Goal: Task Accomplishment & Management: Use online tool/utility

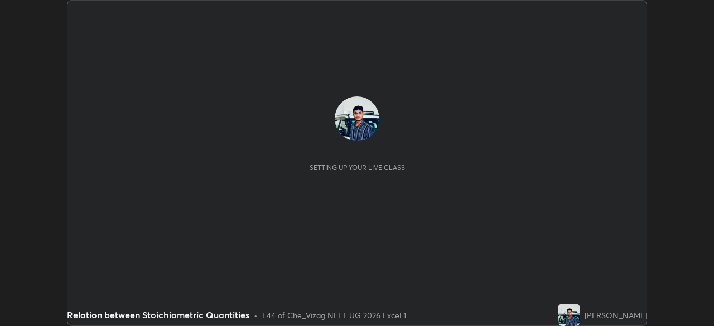
scroll to position [326, 714]
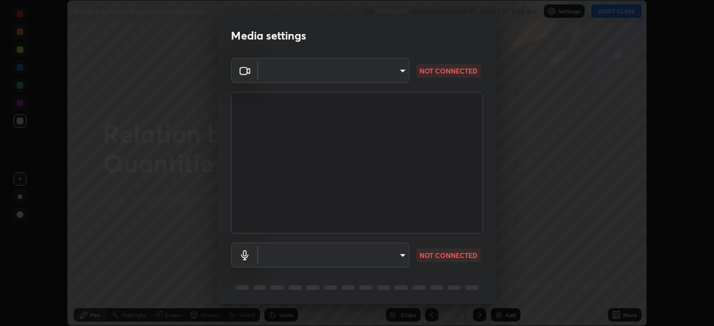
type input "c1e5c728dbdef541a88c1758a4b7e94beec2862a74422ead62350db7482deca0"
type input "b8119a66c1a5c500883203e7c99a0df67da7930fbe3c7eaf13f3177c3105e6f2"
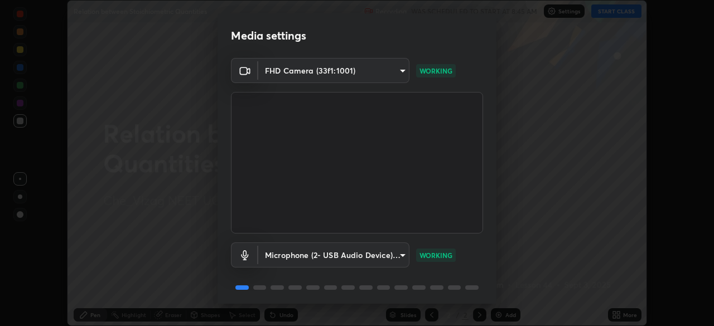
scroll to position [40, 0]
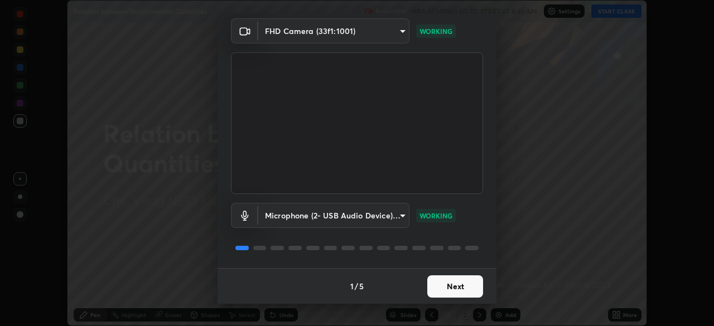
click at [430, 288] on button "Next" at bounding box center [455, 287] width 56 height 22
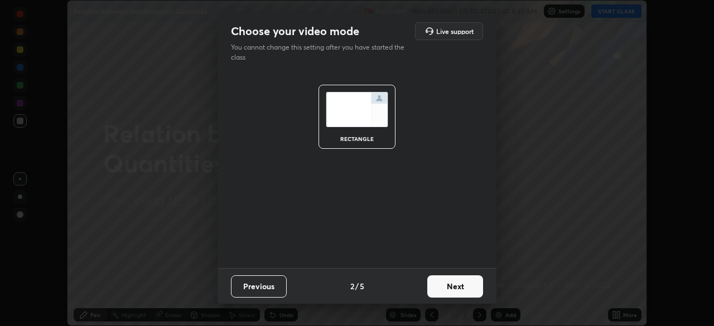
click at [449, 288] on button "Next" at bounding box center [455, 287] width 56 height 22
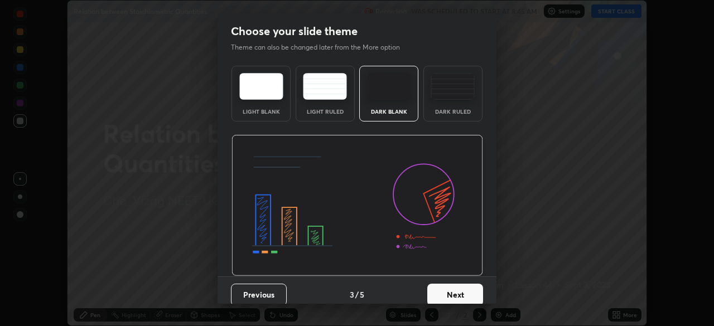
click at [446, 292] on button "Next" at bounding box center [455, 295] width 56 height 22
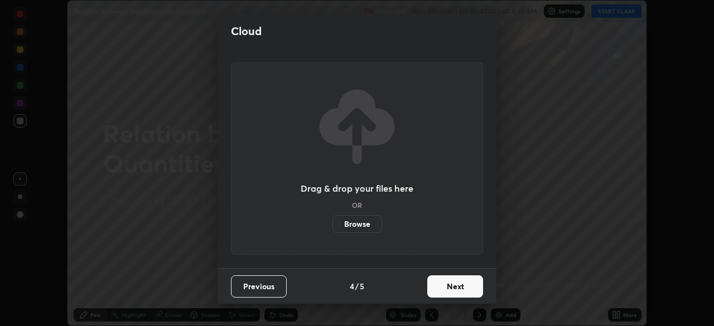
click at [446, 285] on button "Next" at bounding box center [455, 287] width 56 height 22
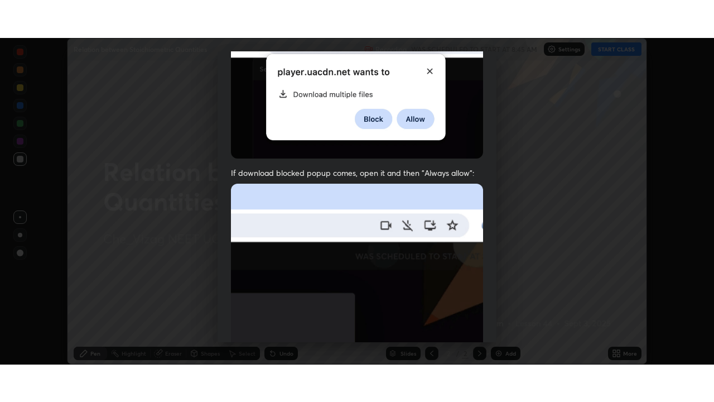
scroll to position [267, 0]
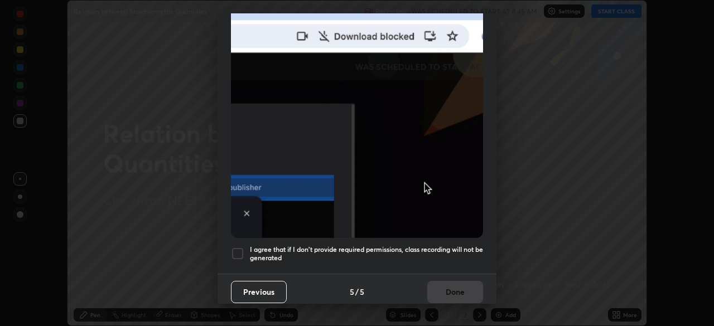
click at [237, 247] on div at bounding box center [237, 253] width 13 height 13
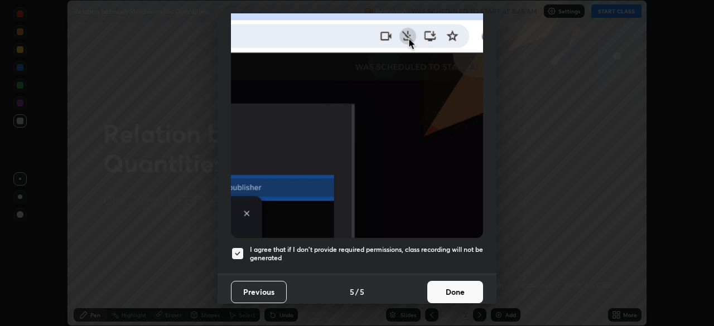
click at [447, 290] on button "Done" at bounding box center [455, 292] width 56 height 22
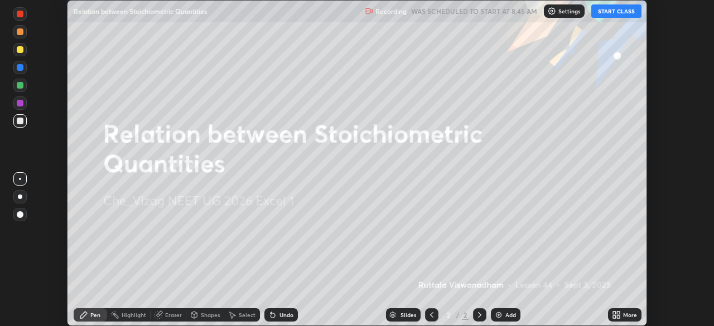
click at [611, 12] on button "START CLASS" at bounding box center [616, 10] width 50 height 13
click at [624, 320] on div "More" at bounding box center [624, 315] width 33 height 13
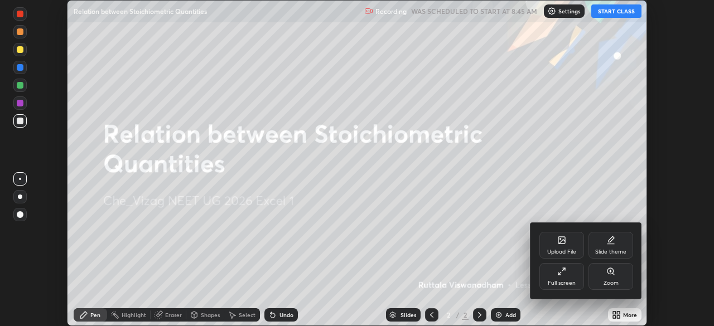
click at [559, 268] on icon at bounding box center [561, 271] width 9 height 9
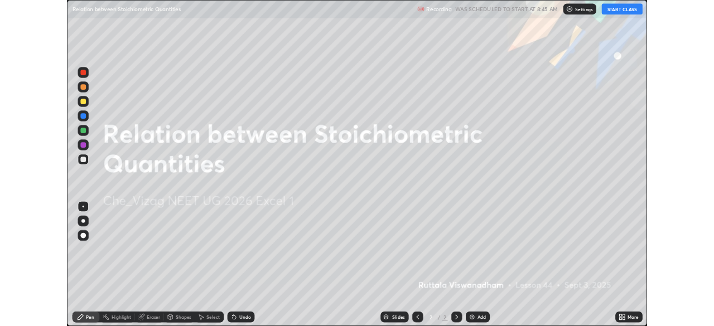
scroll to position [402, 714]
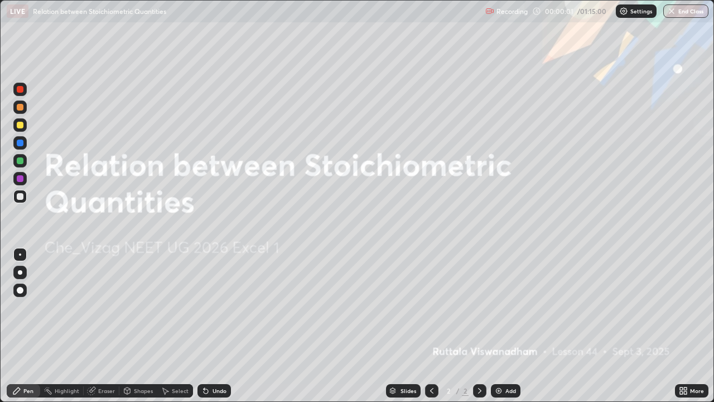
click at [504, 326] on div "Add" at bounding box center [506, 390] width 30 height 13
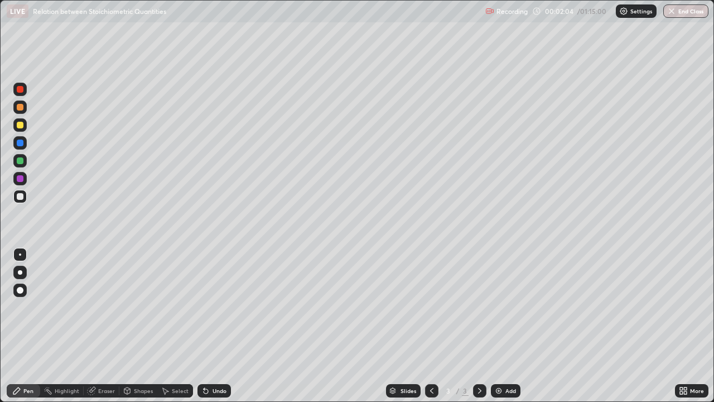
click at [22, 128] on div at bounding box center [19, 124] width 13 height 13
click at [21, 107] on div at bounding box center [20, 107] width 7 height 7
click at [21, 127] on div at bounding box center [20, 125] width 7 height 7
click at [19, 198] on div at bounding box center [20, 196] width 7 height 7
click at [214, 326] on div "Undo" at bounding box center [214, 390] width 33 height 13
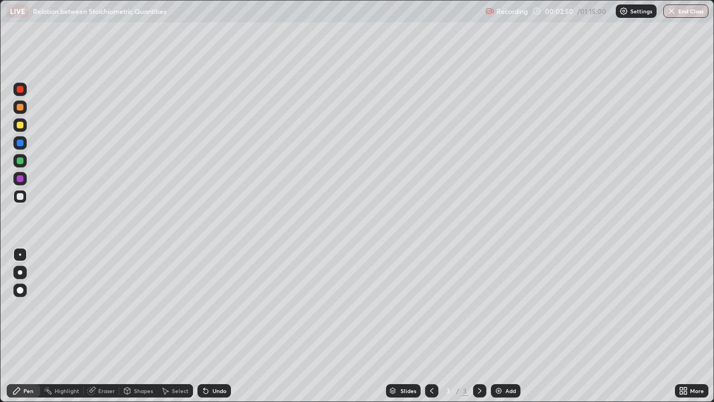
click at [214, 326] on div "Undo" at bounding box center [220, 391] width 14 height 6
click at [20, 124] on div at bounding box center [20, 125] width 7 height 7
click at [21, 143] on div at bounding box center [20, 142] width 7 height 7
click at [503, 326] on div "Add" at bounding box center [506, 390] width 30 height 13
click at [214, 326] on div "Undo" at bounding box center [220, 391] width 14 height 6
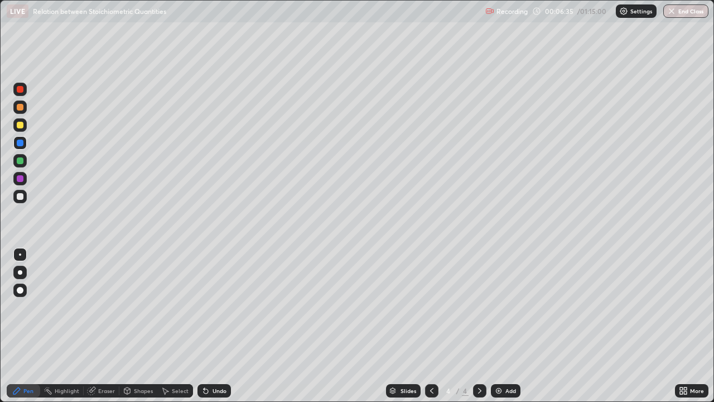
click at [213, 326] on div "Undo" at bounding box center [220, 391] width 14 height 6
click at [21, 195] on div at bounding box center [20, 196] width 7 height 7
click at [213, 326] on div "Undo" at bounding box center [220, 391] width 14 height 6
click at [216, 326] on div "Undo" at bounding box center [220, 391] width 14 height 6
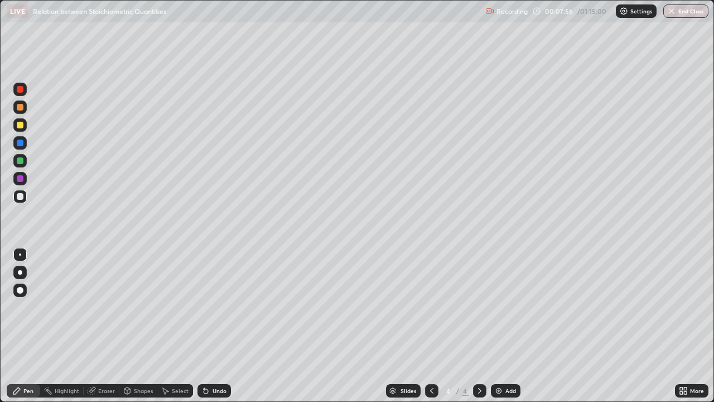
click at [214, 326] on div "Undo" at bounding box center [220, 391] width 14 height 6
click at [218, 326] on div "Undo" at bounding box center [214, 390] width 33 height 13
click at [213, 326] on div "Undo" at bounding box center [220, 391] width 14 height 6
click at [209, 326] on div "Undo" at bounding box center [214, 390] width 33 height 13
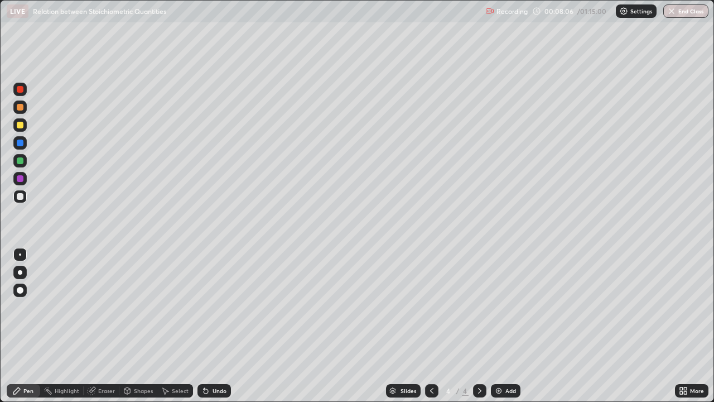
click at [206, 326] on icon at bounding box center [205, 390] width 9 height 9
click at [502, 326] on div "Add" at bounding box center [506, 390] width 30 height 13
click at [431, 326] on icon at bounding box center [431, 390] width 9 height 9
click at [478, 326] on icon at bounding box center [479, 390] width 9 height 9
click at [500, 326] on img at bounding box center [498, 390] width 9 height 9
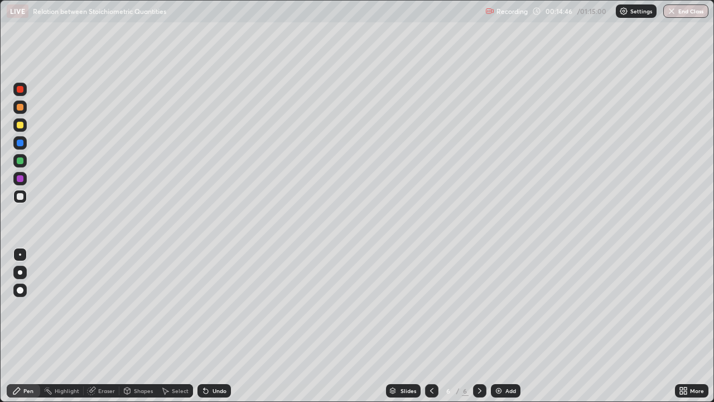
click at [213, 326] on div "Undo" at bounding box center [220, 391] width 14 height 6
click at [209, 326] on div "Undo" at bounding box center [214, 390] width 33 height 13
click at [503, 326] on div "Add" at bounding box center [506, 390] width 30 height 13
click at [425, 326] on div at bounding box center [431, 390] width 13 height 13
click at [479, 326] on icon at bounding box center [479, 390] width 9 height 9
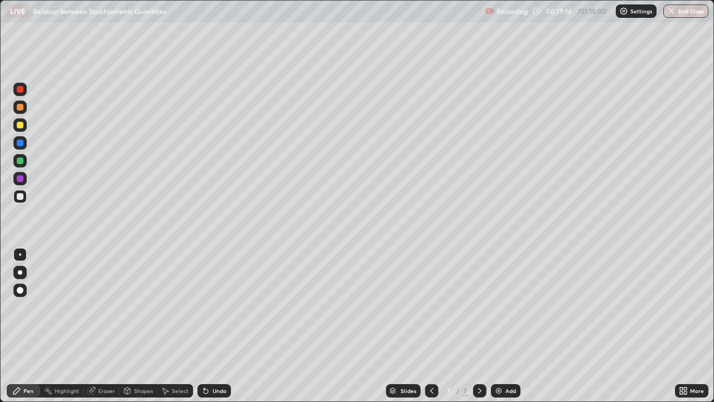
click at [432, 326] on icon at bounding box center [431, 391] width 3 height 6
click at [473, 326] on div at bounding box center [479, 390] width 13 height 13
click at [215, 326] on div "Undo" at bounding box center [214, 390] width 33 height 13
click at [214, 326] on div "Undo" at bounding box center [214, 390] width 33 height 13
click at [219, 326] on div "Undo" at bounding box center [214, 390] width 33 height 13
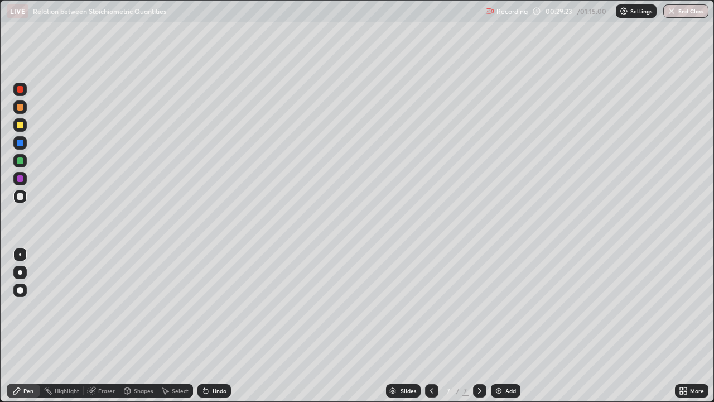
click at [499, 326] on img at bounding box center [498, 390] width 9 height 9
click at [210, 326] on div "Undo" at bounding box center [214, 390] width 33 height 13
click at [213, 326] on div "Undo" at bounding box center [220, 391] width 14 height 6
click at [224, 326] on div "Undo" at bounding box center [214, 390] width 33 height 13
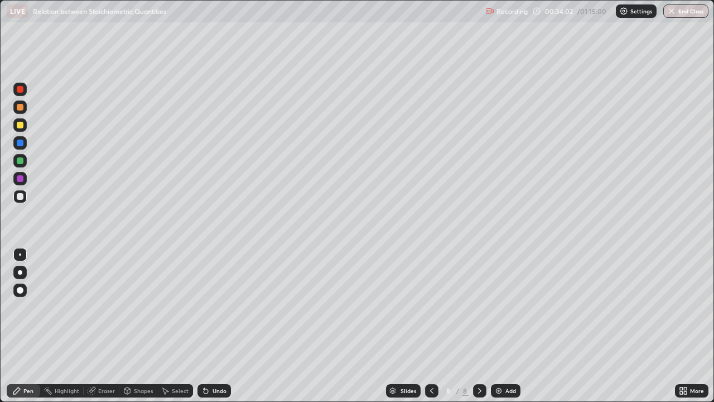
click at [479, 326] on icon at bounding box center [479, 390] width 9 height 9
click at [503, 326] on div "Add" at bounding box center [506, 390] width 30 height 13
click at [23, 126] on div at bounding box center [20, 125] width 7 height 7
click at [19, 195] on div at bounding box center [20, 196] width 7 height 7
click at [22, 122] on div at bounding box center [20, 125] width 7 height 7
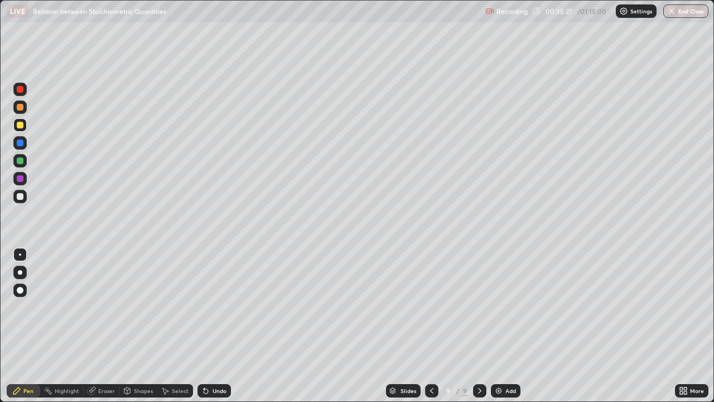
click at [213, 326] on div "Undo" at bounding box center [220, 391] width 14 height 6
click at [20, 201] on div at bounding box center [19, 196] width 13 height 13
click at [500, 326] on img at bounding box center [498, 390] width 9 height 9
click at [21, 125] on div at bounding box center [20, 125] width 7 height 7
click at [214, 326] on div "Undo" at bounding box center [220, 391] width 14 height 6
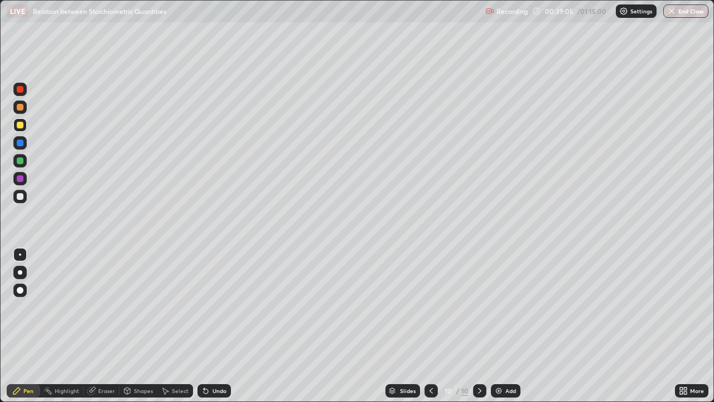
click at [216, 326] on div "Undo" at bounding box center [220, 391] width 14 height 6
click at [217, 326] on div "Undo" at bounding box center [220, 391] width 14 height 6
click at [21, 194] on div at bounding box center [20, 196] width 7 height 7
click at [18, 124] on div at bounding box center [20, 125] width 7 height 7
click at [21, 195] on div at bounding box center [20, 196] width 7 height 7
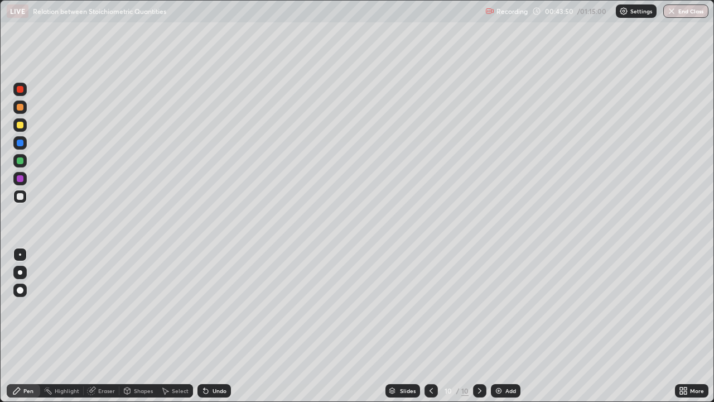
click at [22, 124] on div at bounding box center [20, 125] width 7 height 7
click at [25, 200] on div at bounding box center [19, 196] width 13 height 13
click at [502, 326] on img at bounding box center [498, 390] width 9 height 9
click at [23, 121] on div at bounding box center [19, 124] width 13 height 13
click at [25, 197] on div at bounding box center [19, 196] width 13 height 13
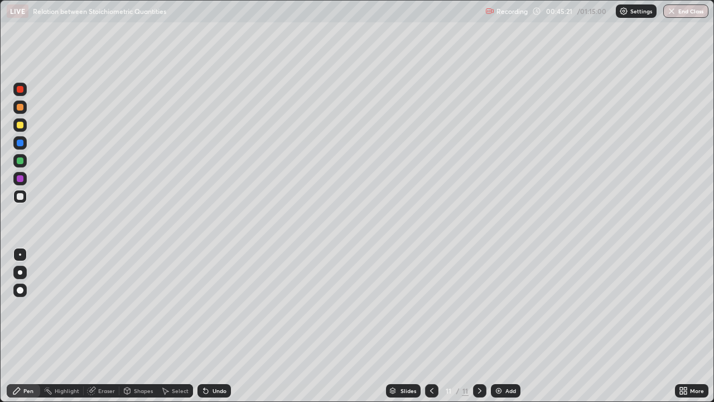
click at [219, 326] on div "Undo" at bounding box center [214, 390] width 33 height 13
click at [215, 326] on div "Undo" at bounding box center [214, 390] width 33 height 13
click at [213, 326] on div "Undo" at bounding box center [220, 391] width 14 height 6
click at [139, 326] on div "Shapes" at bounding box center [143, 391] width 19 height 6
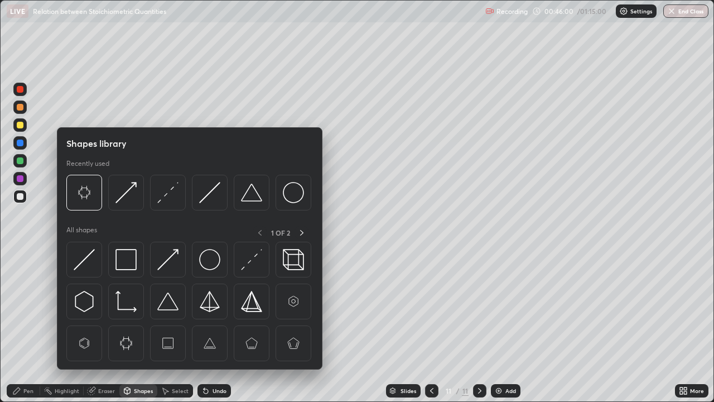
click at [169, 326] on icon at bounding box center [165, 390] width 9 height 9
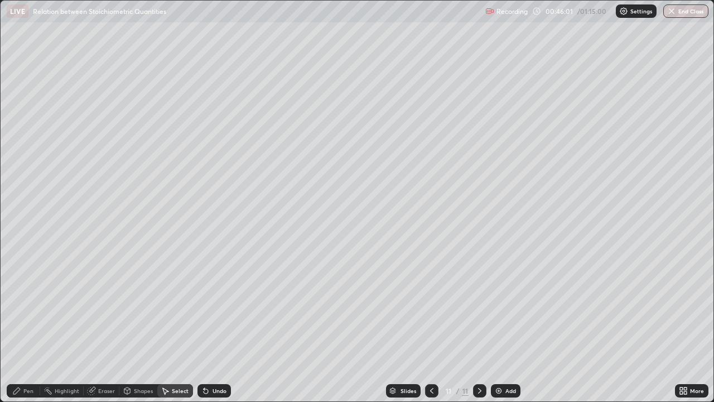
click at [70, 326] on div "Highlight" at bounding box center [67, 391] width 25 height 6
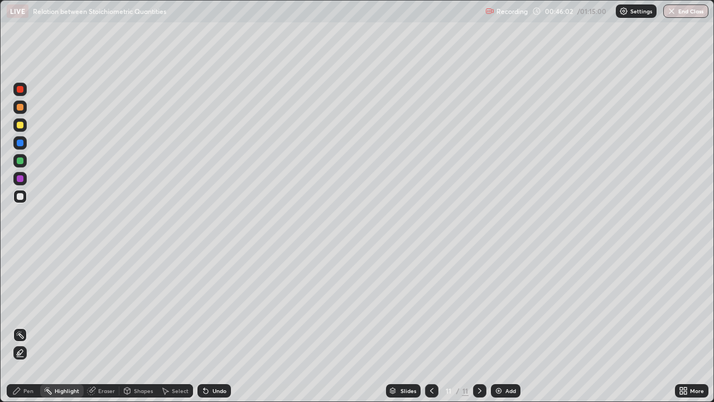
click at [105, 326] on div "Eraser" at bounding box center [106, 391] width 17 height 6
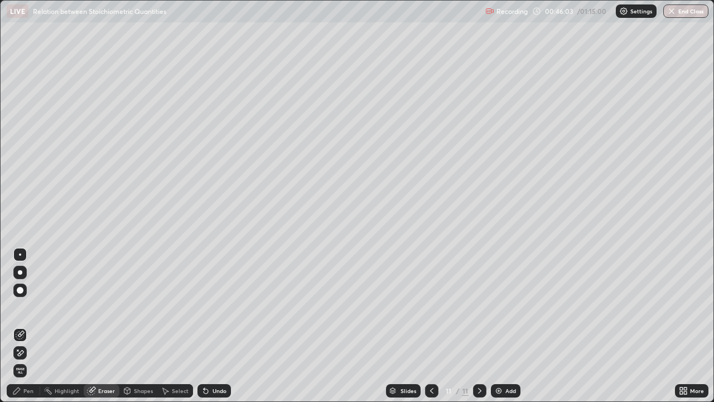
click at [28, 326] on div "Pen" at bounding box center [28, 391] width 10 height 6
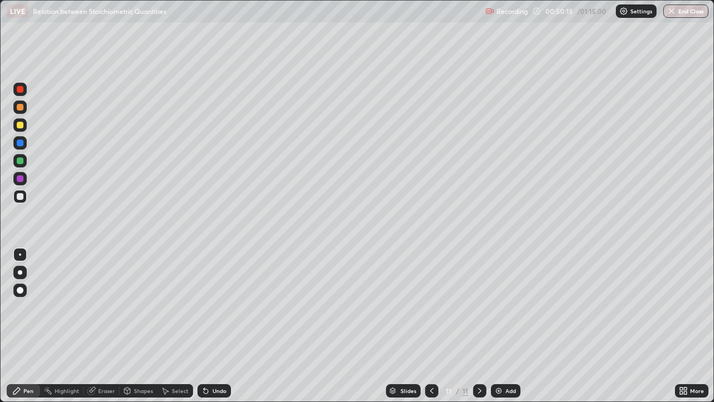
click at [500, 326] on img at bounding box center [498, 390] width 9 height 9
click at [431, 326] on icon at bounding box center [431, 390] width 9 height 9
click at [474, 326] on div at bounding box center [479, 390] width 13 height 13
click at [495, 326] on img at bounding box center [498, 390] width 9 height 9
click at [213, 326] on div "Undo" at bounding box center [220, 391] width 14 height 6
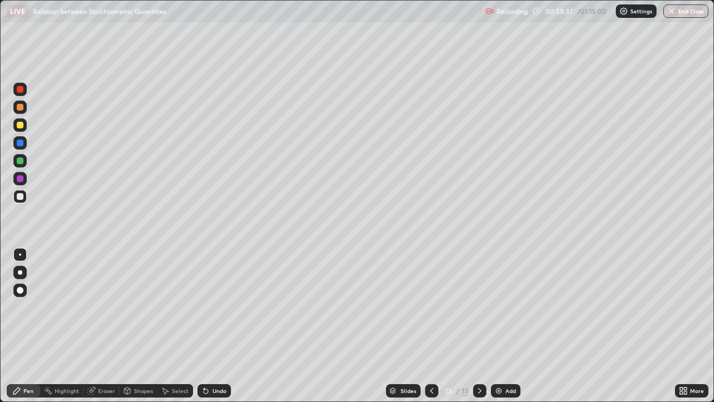
click at [20, 126] on div at bounding box center [20, 125] width 7 height 7
click at [209, 326] on div "Undo" at bounding box center [214, 390] width 33 height 13
click at [214, 326] on div "Undo" at bounding box center [220, 391] width 14 height 6
click at [215, 326] on div "Undo" at bounding box center [214, 390] width 33 height 13
click at [20, 198] on div at bounding box center [20, 196] width 7 height 7
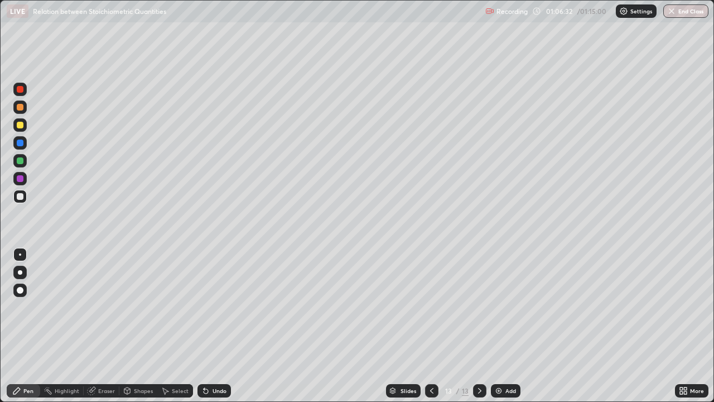
click at [21, 195] on div at bounding box center [20, 196] width 7 height 7
click at [502, 326] on div "Add" at bounding box center [506, 390] width 30 height 13
click at [22, 123] on div at bounding box center [20, 125] width 7 height 7
click at [17, 198] on div at bounding box center [20, 196] width 7 height 7
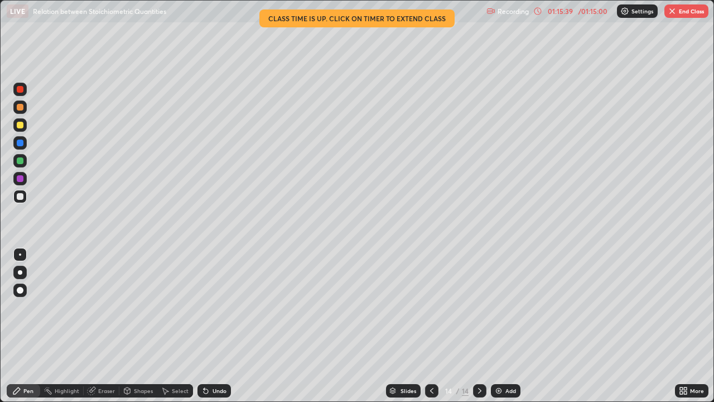
click at [678, 16] on button "End Class" at bounding box center [687, 10] width 44 height 13
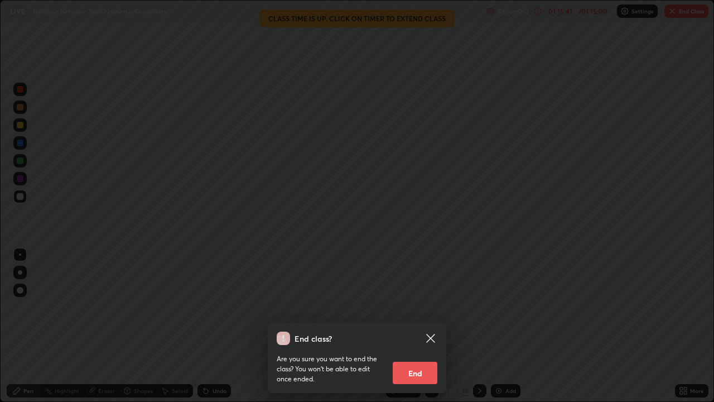
click at [421, 326] on button "End" at bounding box center [415, 373] width 45 height 22
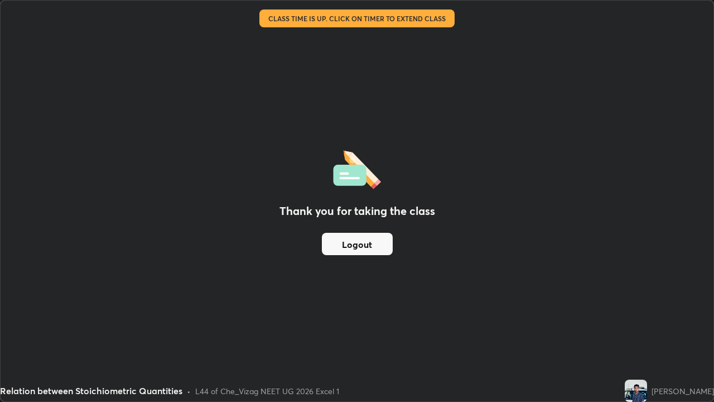
click at [423, 326] on div "Thank you for taking the class Logout" at bounding box center [357, 201] width 713 height 401
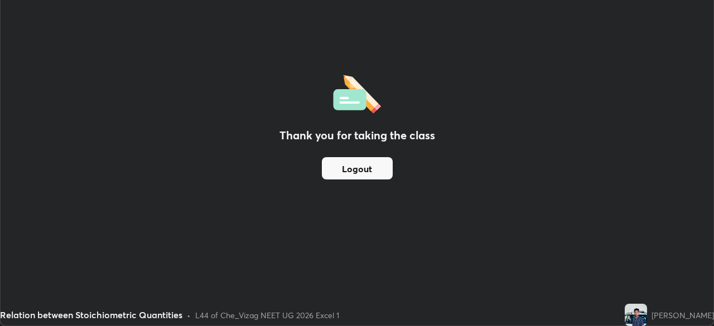
scroll to position [55470, 55083]
